Goal: Task Accomplishment & Management: Manage account settings

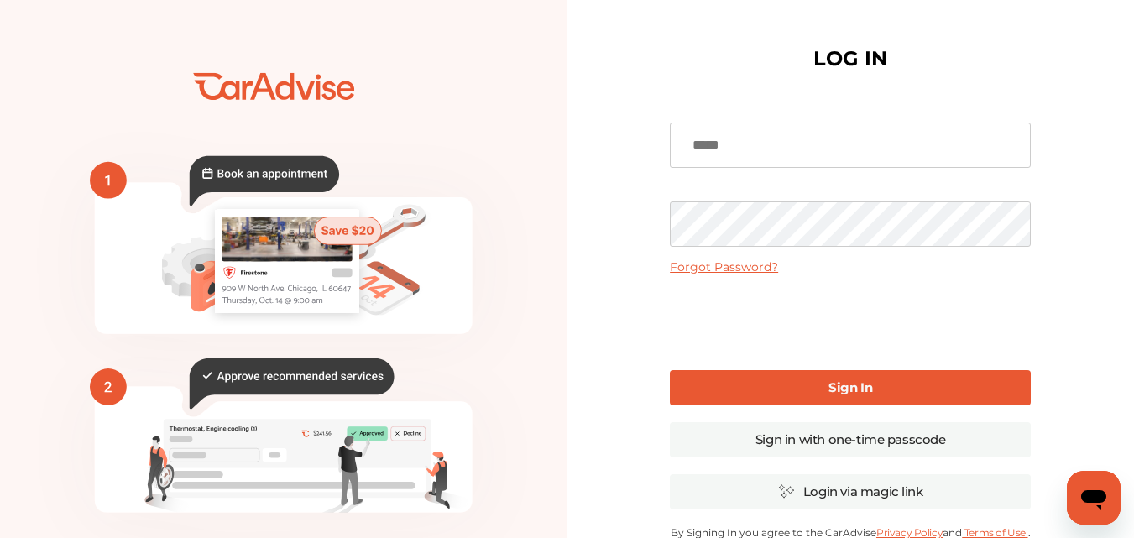
click at [764, 137] on input at bounding box center [850, 145] width 361 height 45
type input "**********"
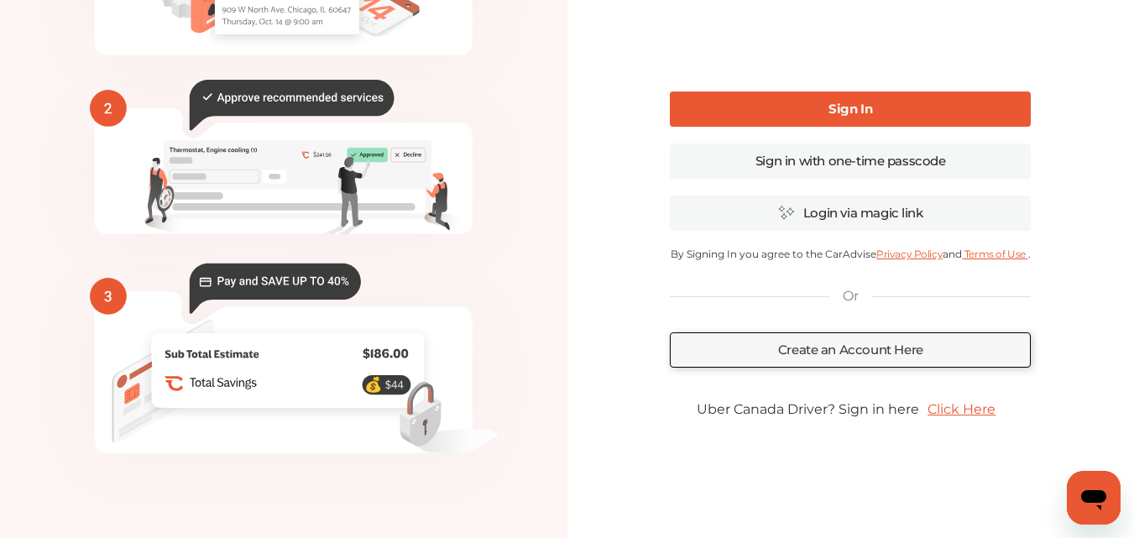
scroll to position [279, 0]
click at [884, 157] on link "Sign in with one-time passcode" at bounding box center [850, 160] width 361 height 35
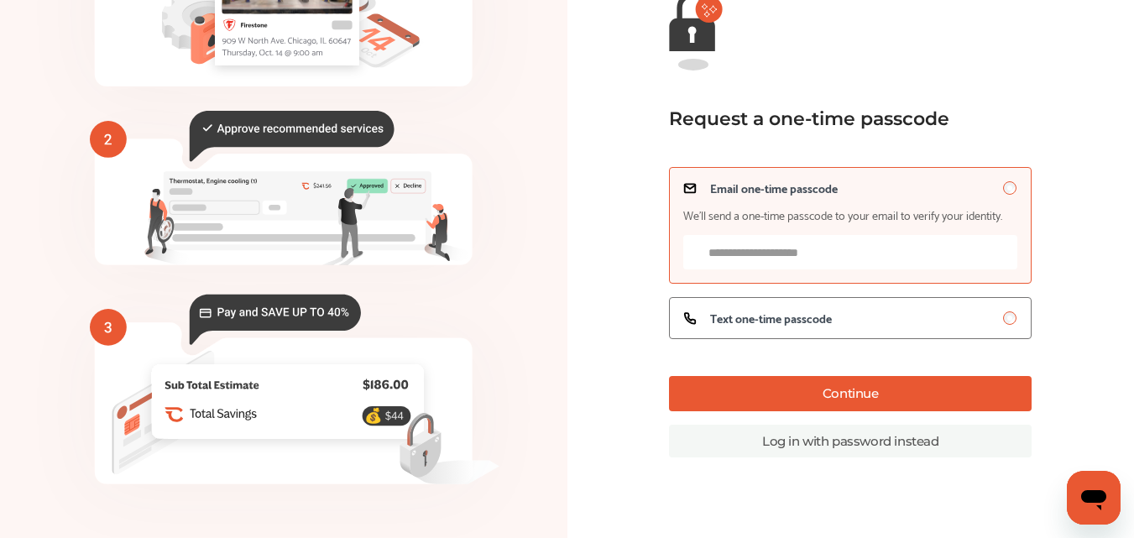
scroll to position [221, 0]
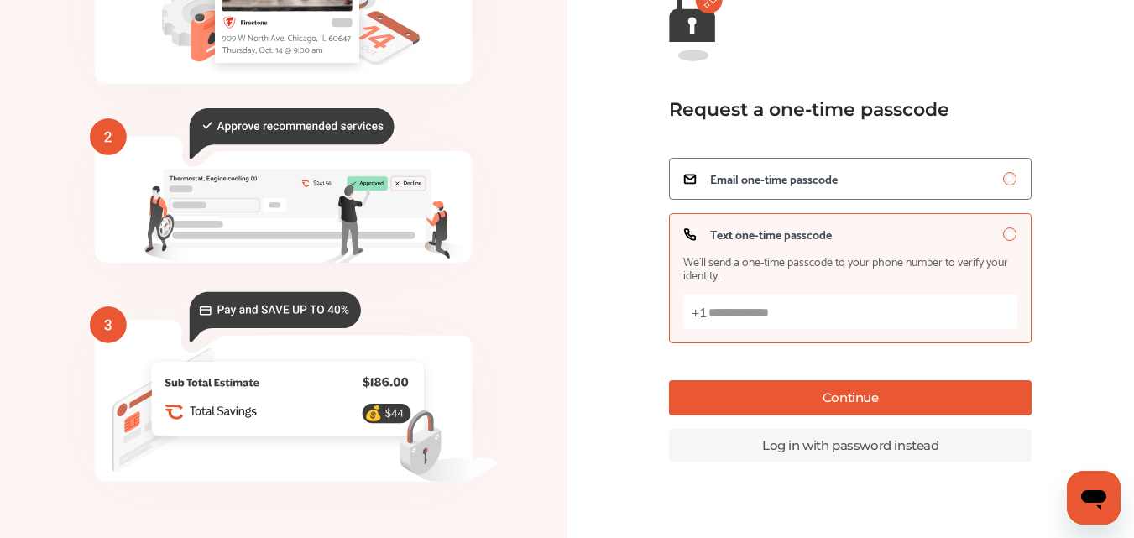
click at [785, 305] on input "Text one-time passcode We’ll send a one-time passcode to your phone number to v…" at bounding box center [850, 312] width 334 height 34
type input "**********"
click at [823, 394] on button "Continue" at bounding box center [850, 397] width 363 height 35
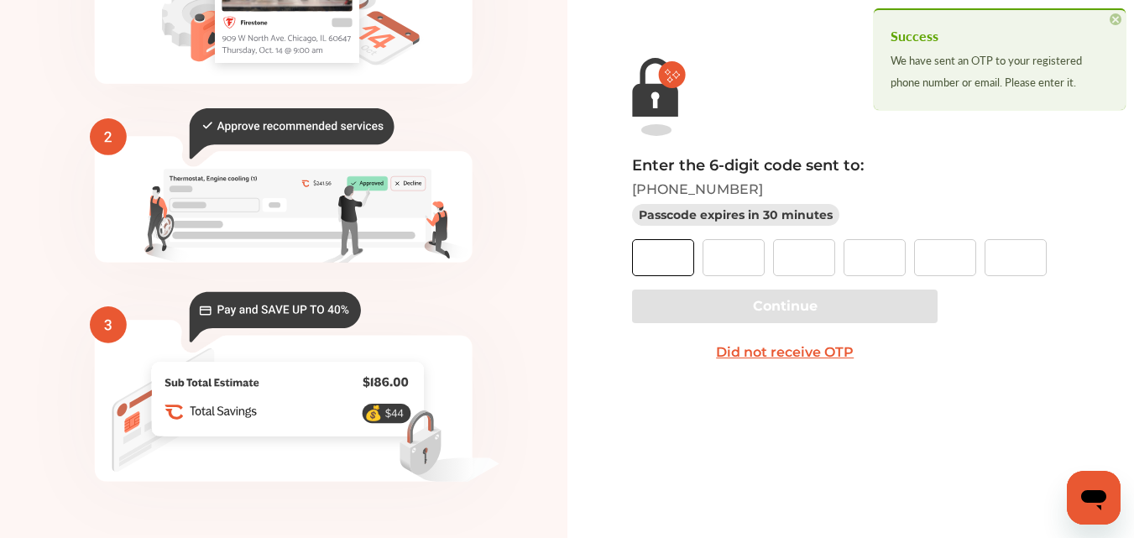
click at [660, 260] on input "text" at bounding box center [663, 257] width 62 height 37
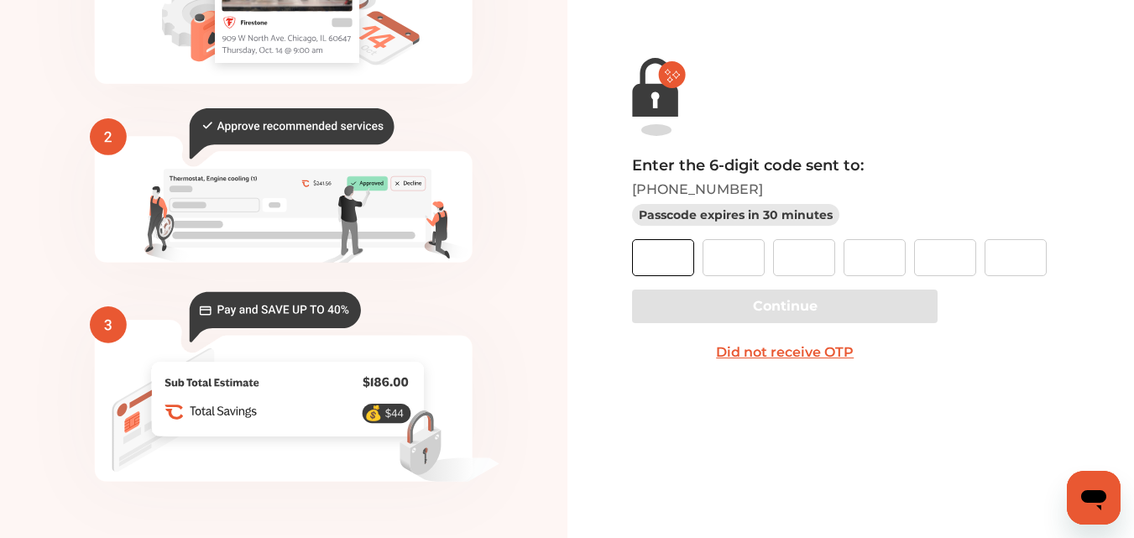
type input "*"
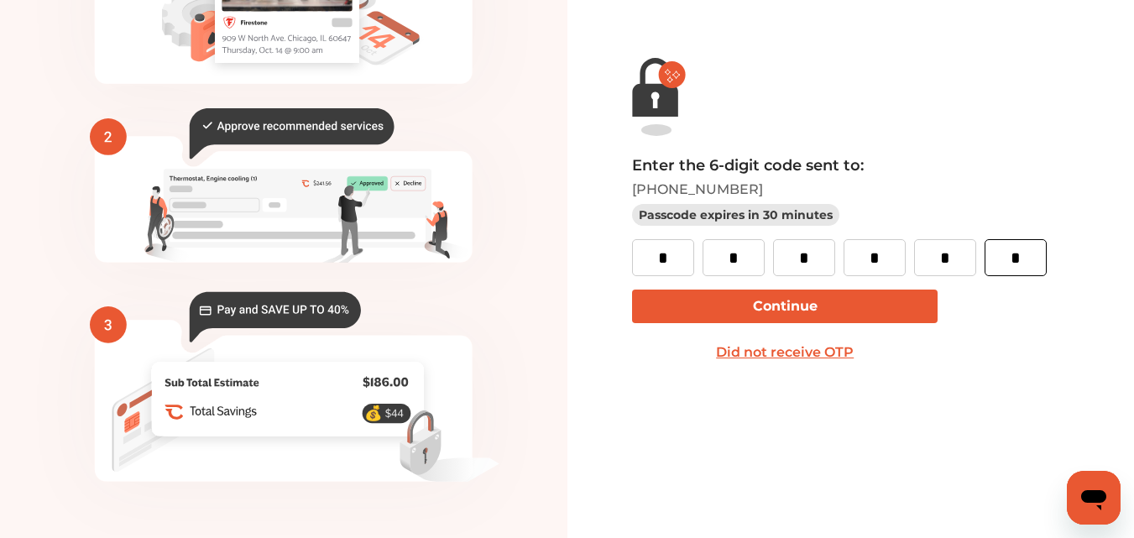
type input "*"
click at [763, 305] on button "Continue" at bounding box center [784, 307] width 305 height 34
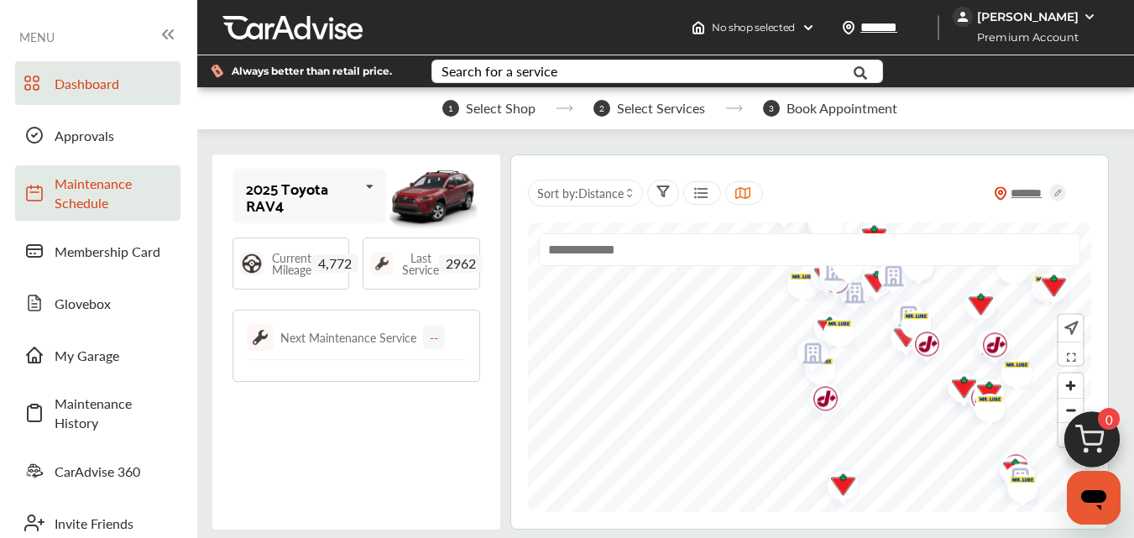
click at [95, 183] on span "Maintenance Schedule" at bounding box center [113, 193] width 117 height 39
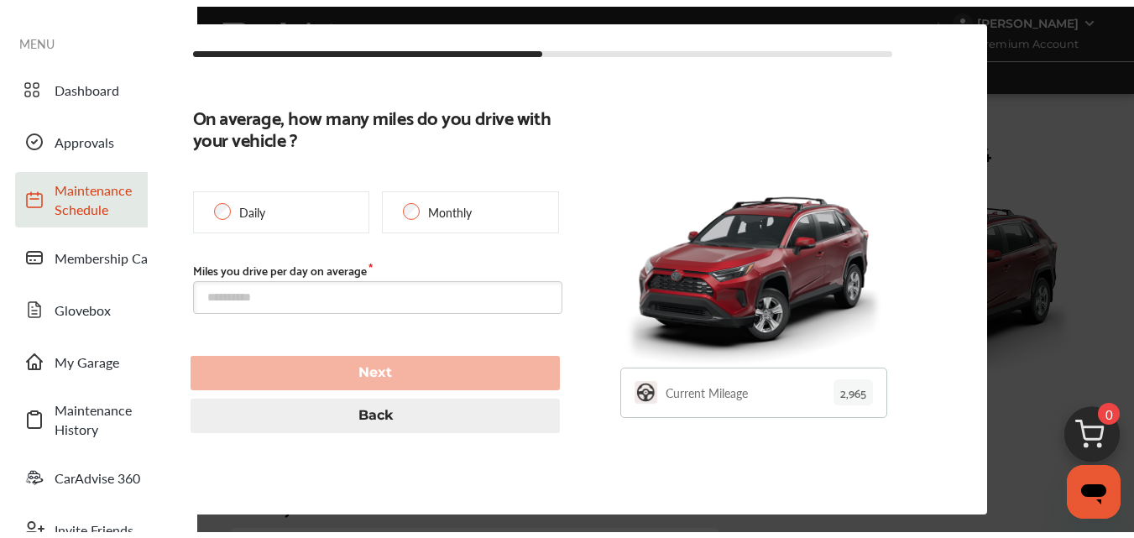
scroll to position [288, 0]
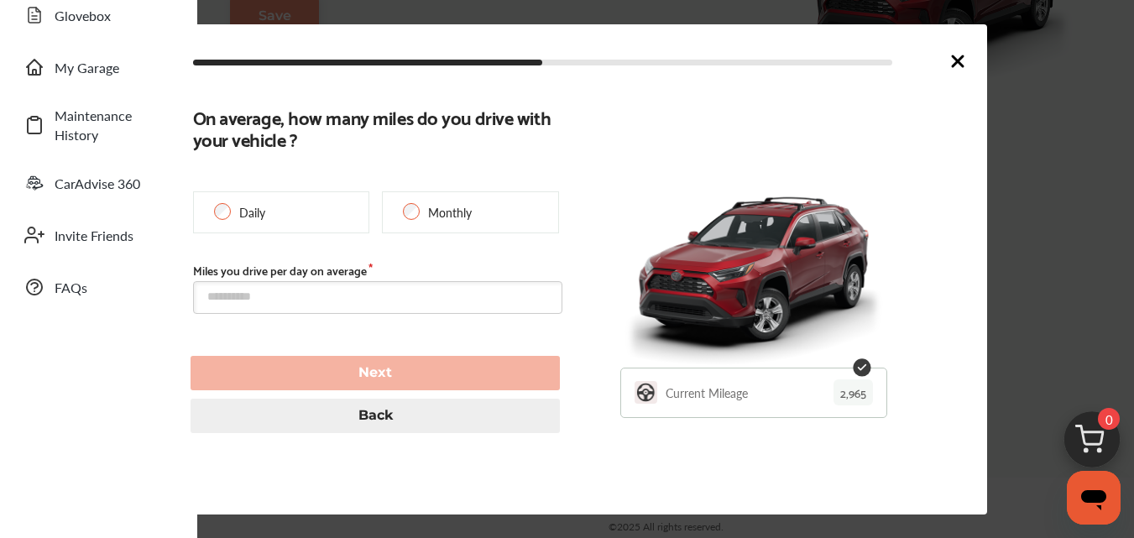
type input "****"
click at [812, 390] on div "Current Mileage 2,965" at bounding box center [768, 393] width 207 height 50
click at [121, 196] on link "CarAdvise 360" at bounding box center [97, 183] width 165 height 44
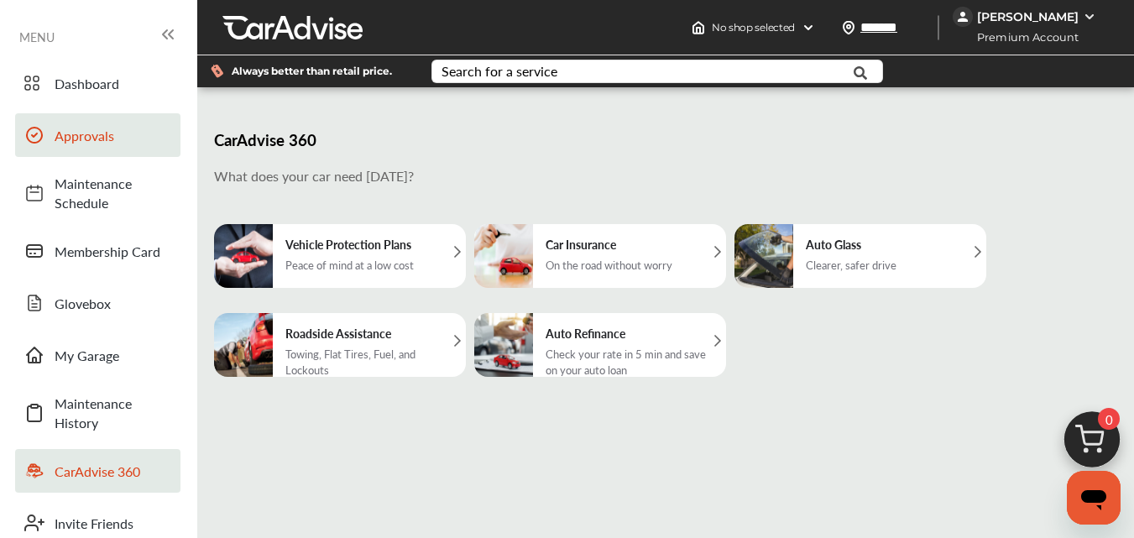
click at [87, 143] on span "Approvals" at bounding box center [113, 135] width 117 height 19
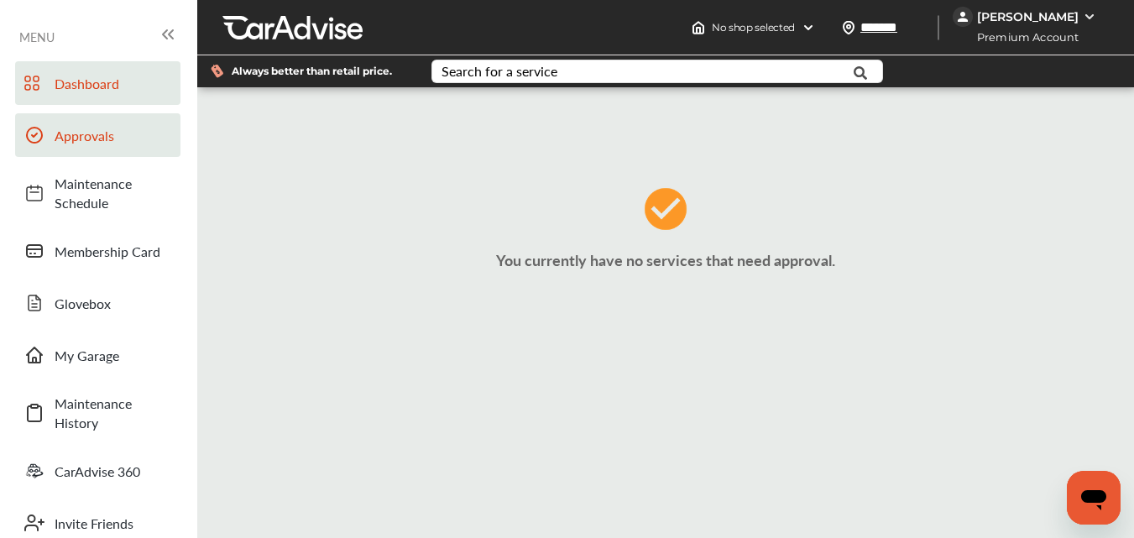
click at [90, 99] on link "Dashboard" at bounding box center [97, 83] width 165 height 44
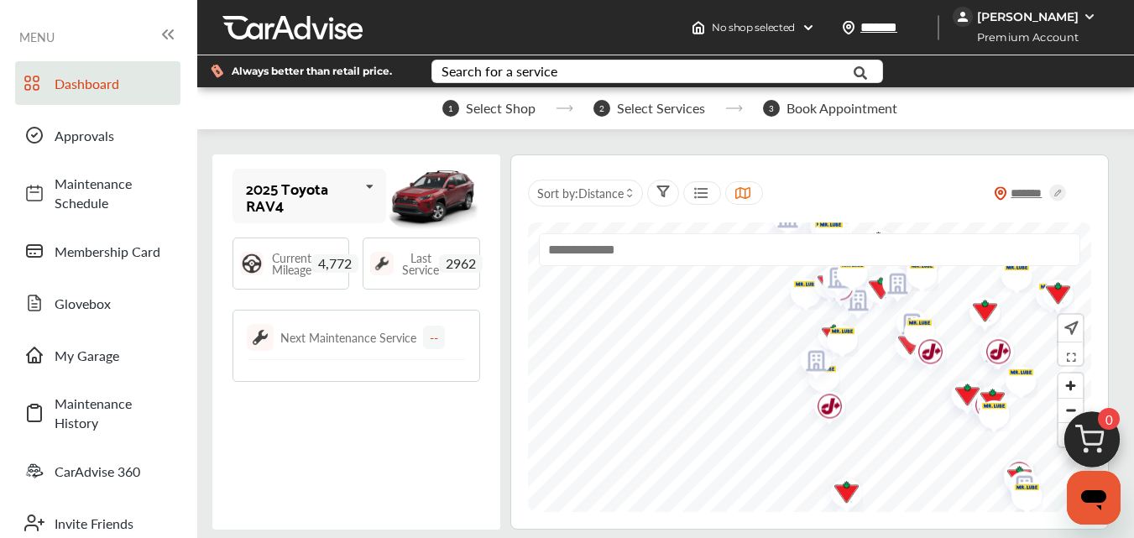
click at [818, 364] on img "Map marker" at bounding box center [810, 363] width 44 height 53
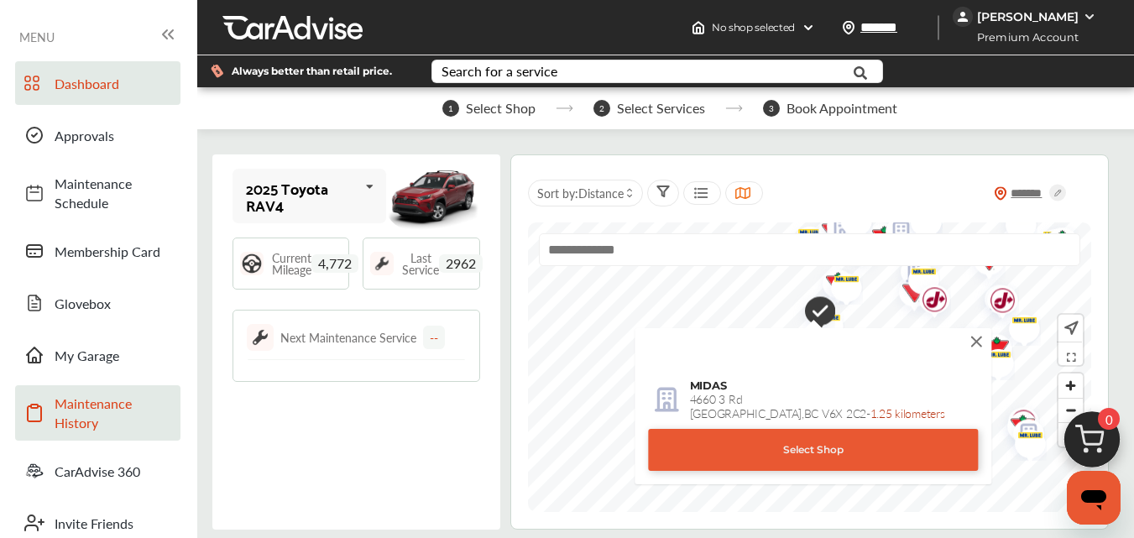
click at [91, 392] on link "Maintenance History" at bounding box center [97, 412] width 165 height 55
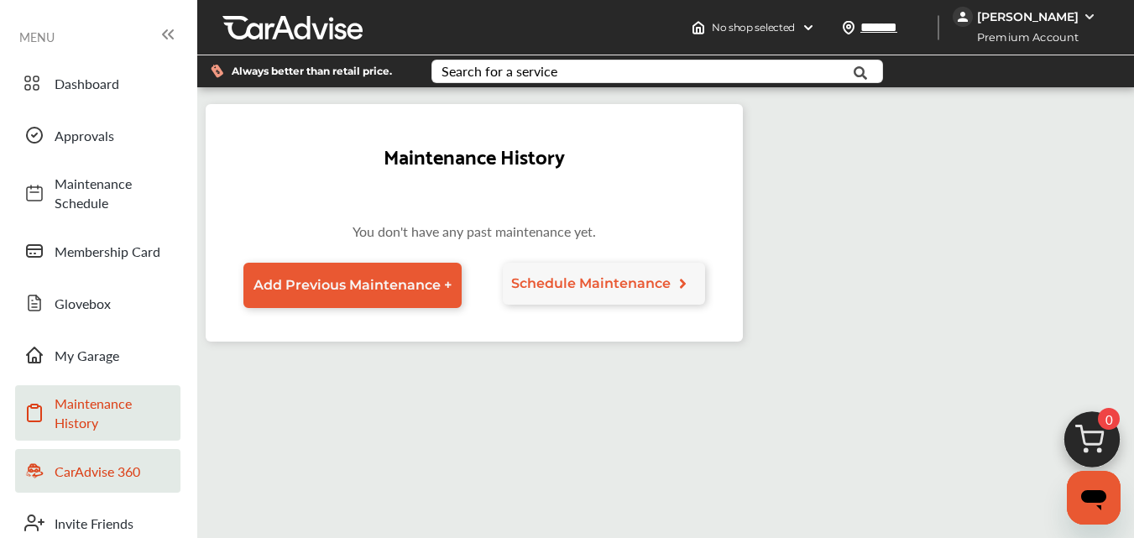
scroll to position [84, 0]
click at [102, 449] on link "CarAdvise 360" at bounding box center [97, 471] width 165 height 44
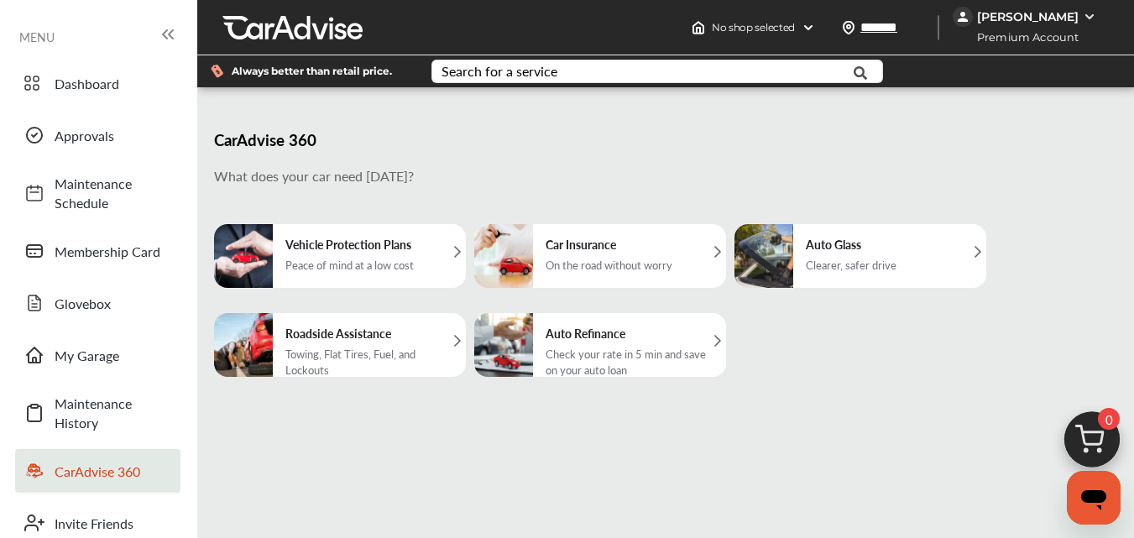
click at [388, 244] on h5 "Vehicle Protection Plans" at bounding box center [349, 244] width 128 height 17
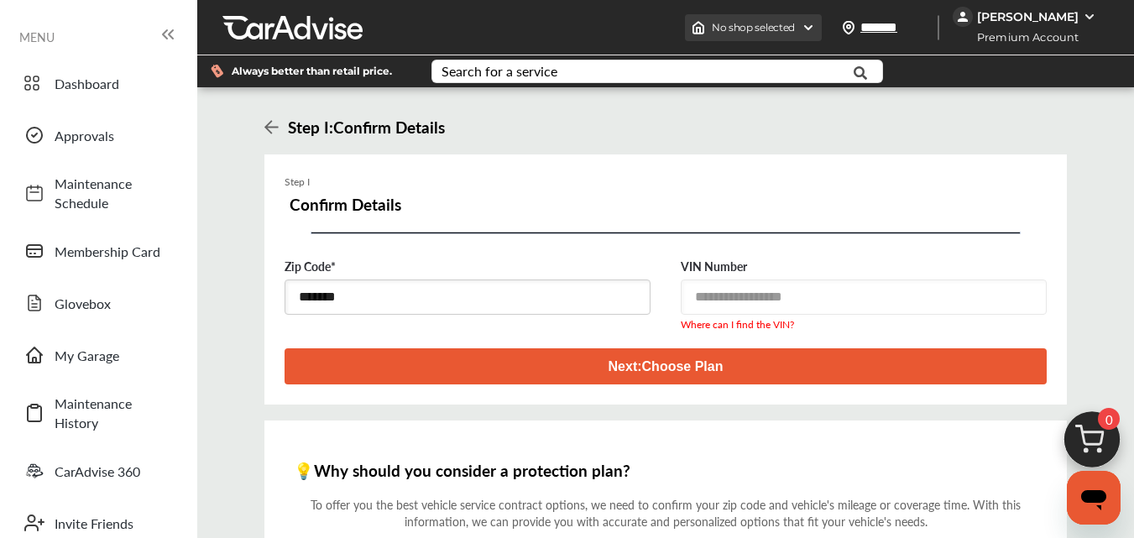
click at [792, 15] on div "No shop selected" at bounding box center [753, 27] width 137 height 27
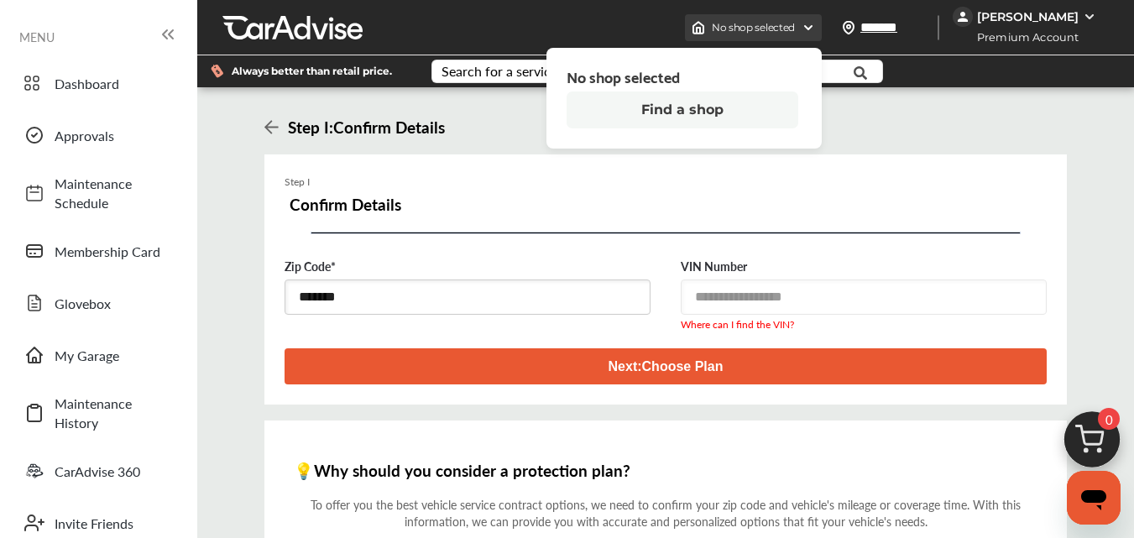
click at [792, 15] on div "No shop selected" at bounding box center [753, 27] width 137 height 27
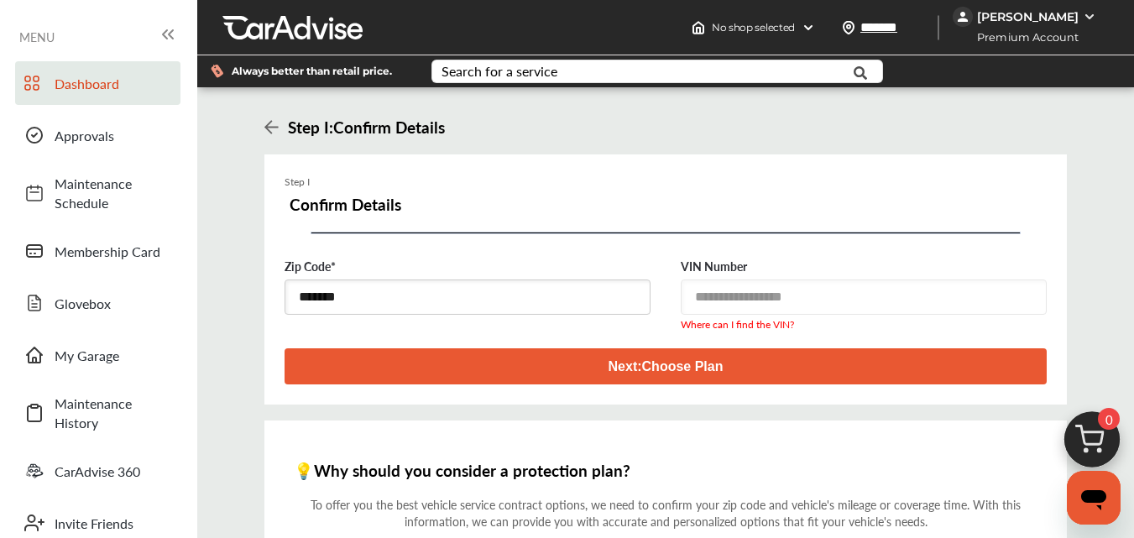
click at [64, 86] on span "Dashboard" at bounding box center [113, 83] width 117 height 19
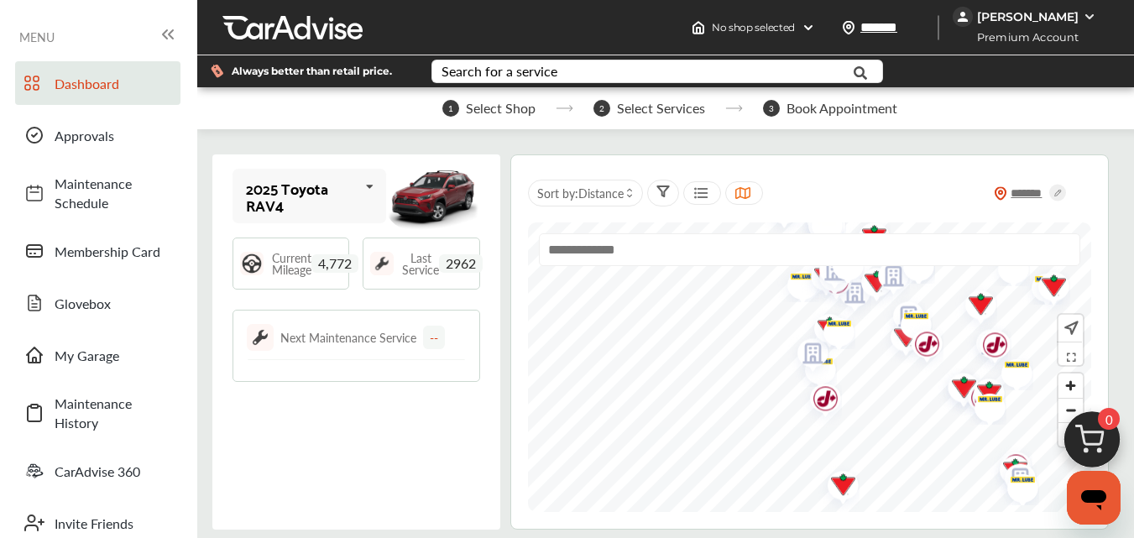
scroll to position [1449, 0]
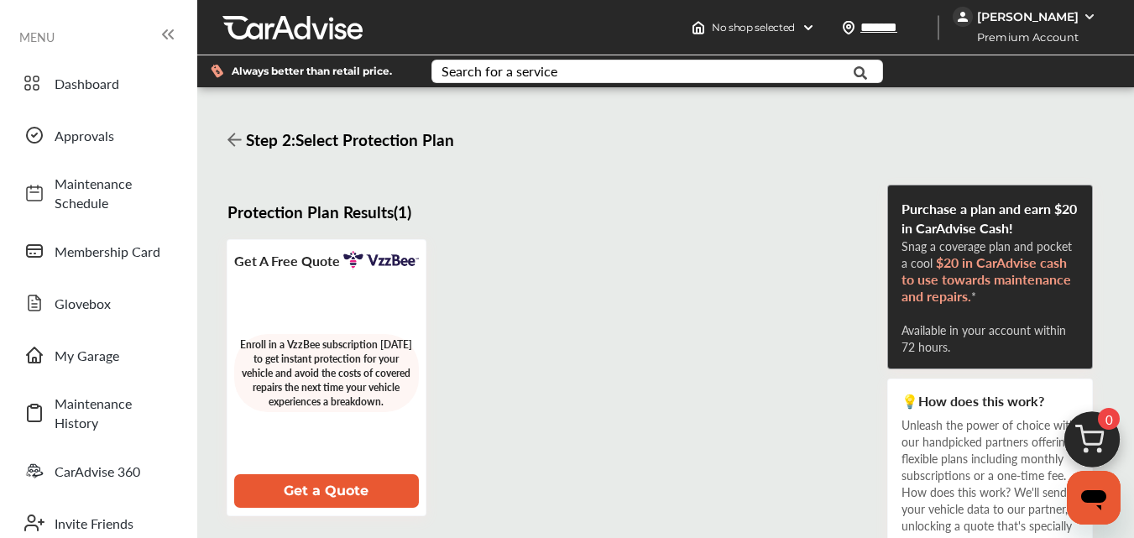
click at [89, 35] on div "MENU" at bounding box center [98, 36] width 159 height 24
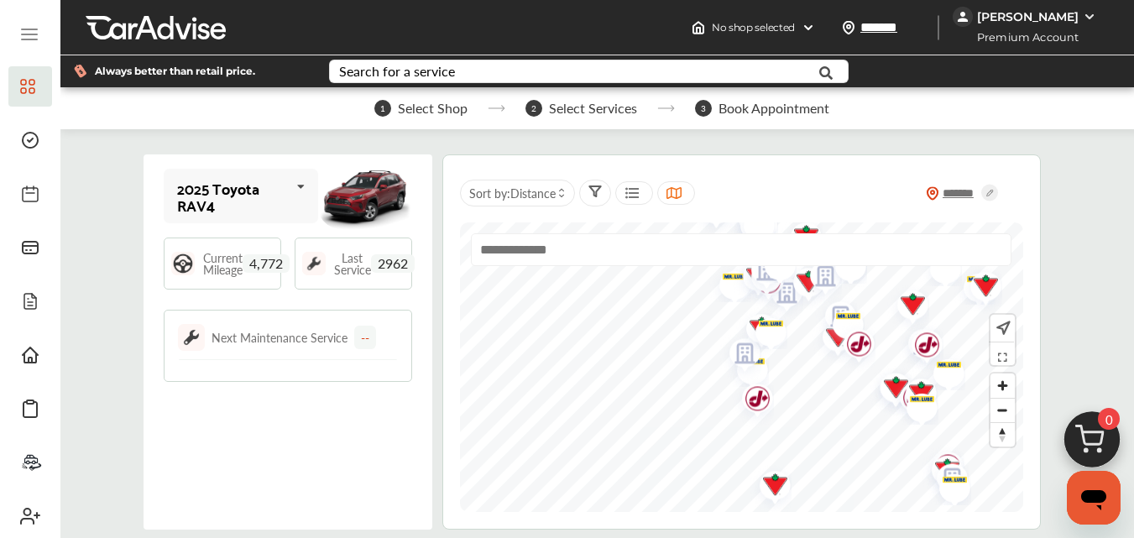
click at [812, 190] on div "******* Sort by : Distance" at bounding box center [741, 193] width 563 height 42
click at [272, 470] on div "2025 Toyota RAV4 2025 Toyota RAV4 Current Mileage 4,772 Last Service 2962 Next …" at bounding box center [287, 341] width 288 height 375
